Goal: Information Seeking & Learning: Learn about a topic

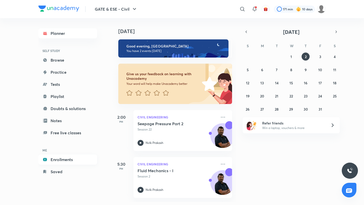
click at [64, 160] on link "Enrollments" at bounding box center [67, 160] width 59 height 10
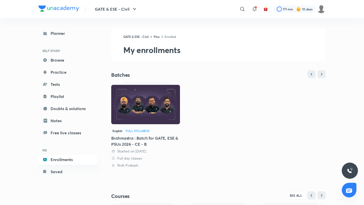
scroll to position [86, 0]
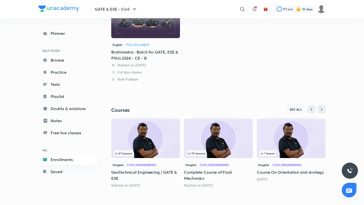
click at [294, 108] on span "SEE ALL" at bounding box center [296, 110] width 13 height 4
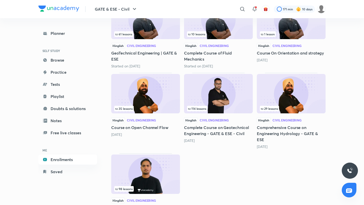
scroll to position [126, 0]
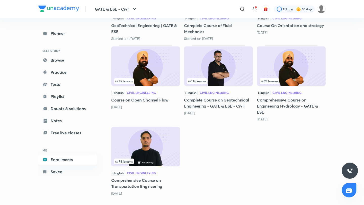
click at [152, 143] on img at bounding box center [145, 146] width 69 height 39
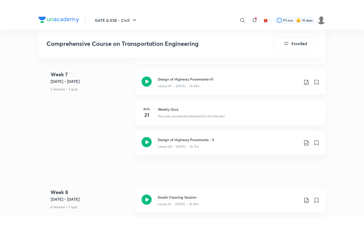
scroll to position [1787, 0]
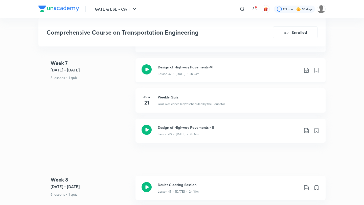
click at [168, 72] on p "Lesson 39 • [DATE] • 2h 23m" at bounding box center [179, 74] width 42 height 5
